Goal: Navigation & Orientation: Find specific page/section

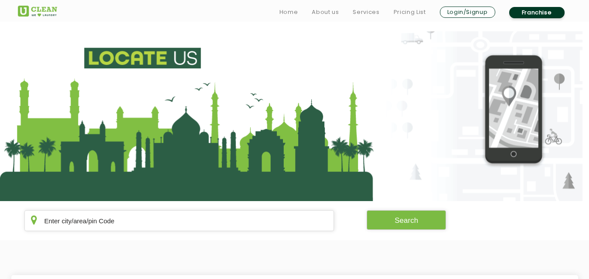
scroll to position [78, 0]
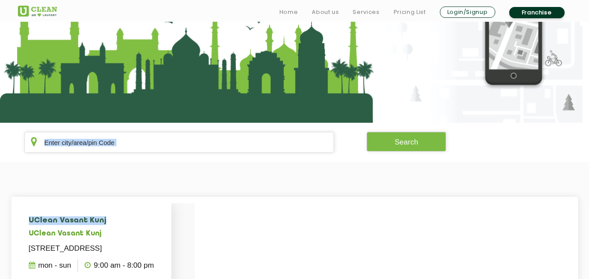
drag, startPoint x: 0, startPoint y: 0, endPoint x: 94, endPoint y: 224, distance: 243.3
click at [94, 224] on app-locate-us "Search UClean Vasant Kunj UClean [STREET_ADDRESS] Mon - Sun 9:00 AM - 8:00 PM V…" at bounding box center [294, 232] width 589 height 558
click at [161, 224] on h4 "UClean Vasant Kunj" at bounding box center [95, 221] width 132 height 9
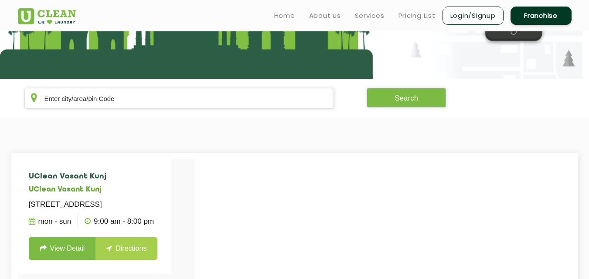
scroll to position [113, 0]
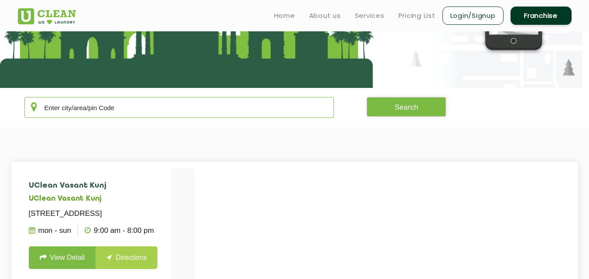
click at [134, 116] on input "text" at bounding box center [179, 107] width 310 height 21
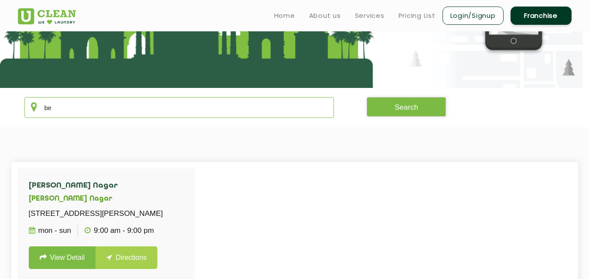
type input "b"
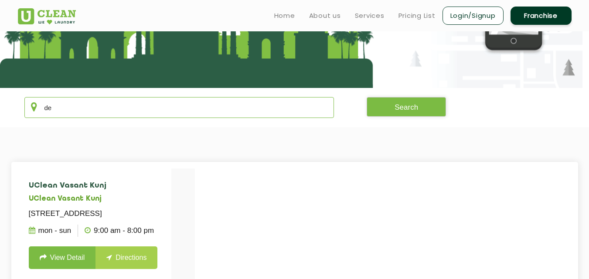
type input "d"
type input "a"
type input "A"
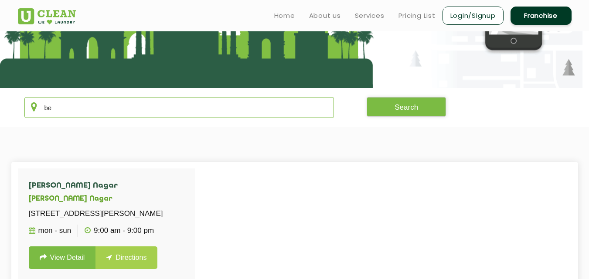
type input "b"
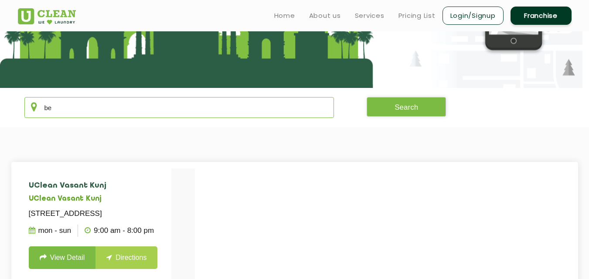
type input "b"
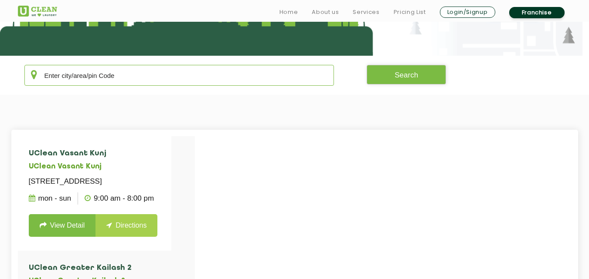
scroll to position [148, 0]
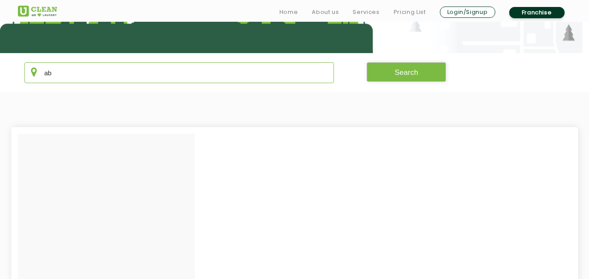
type input "a"
